Goal: Navigation & Orientation: Understand site structure

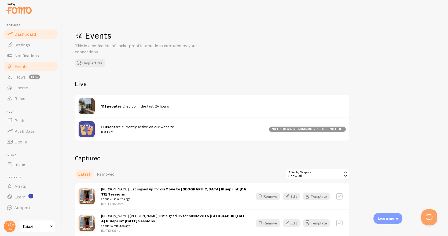
click at [24, 33] on span "Dashboard" at bounding box center [24, 33] width 21 height 5
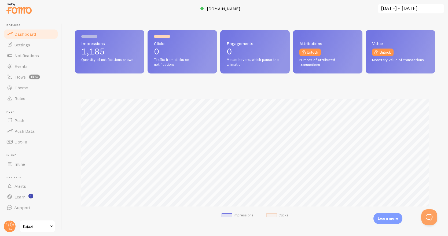
scroll to position [141, 360]
click at [23, 67] on span "Events" at bounding box center [20, 66] width 13 height 5
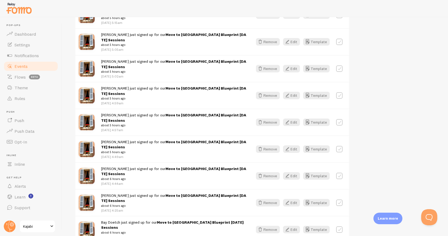
scroll to position [696, 0]
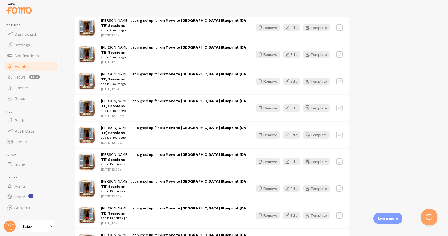
scroll to position [1396, 0]
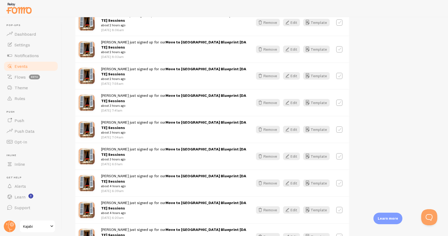
scroll to position [0, 0]
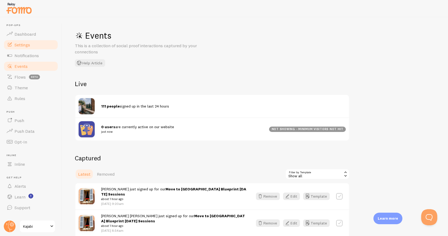
click at [31, 45] on link "Settings" at bounding box center [30, 44] width 55 height 11
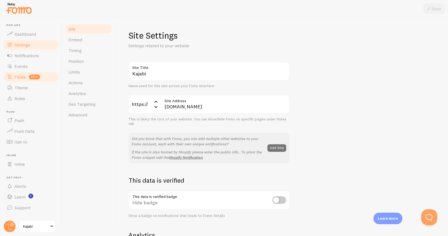
click at [26, 76] on link "Flows beta" at bounding box center [30, 77] width 55 height 11
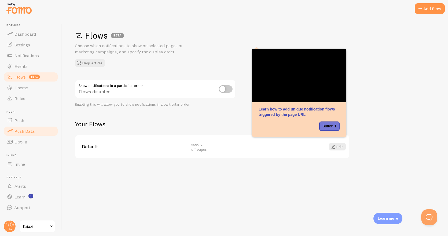
click at [28, 131] on span "Push Data" at bounding box center [24, 130] width 20 height 5
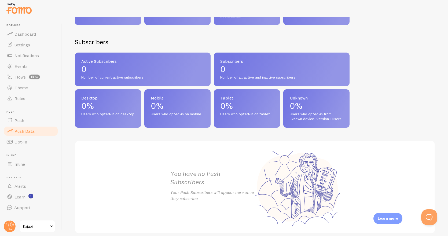
scroll to position [200, 0]
